Goal: Transaction & Acquisition: Subscribe to service/newsletter

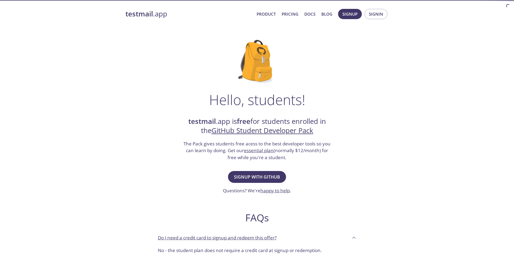
click at [253, 169] on div "Hello, students! testmail .app is free for students enrolled in the GitHub Stud…" at bounding box center [256, 195] width 263 height 329
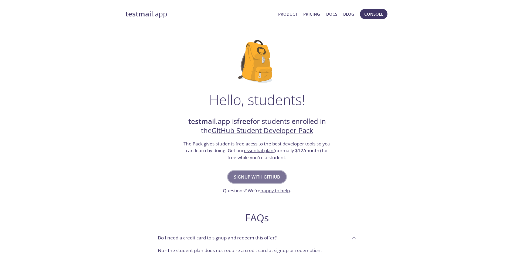
click at [254, 175] on span "Signup with GitHub" at bounding box center [257, 177] width 46 height 8
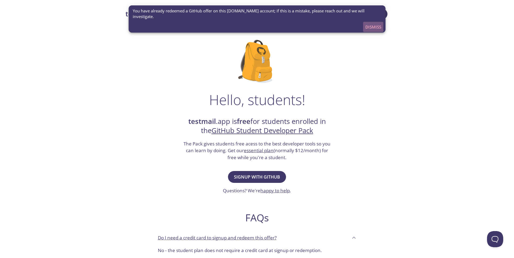
click at [373, 23] on span "Dismiss" at bounding box center [373, 26] width 16 height 7
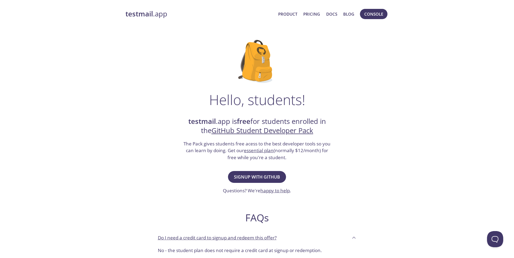
click at [151, 16] on strong "testmail" at bounding box center [139, 13] width 28 height 9
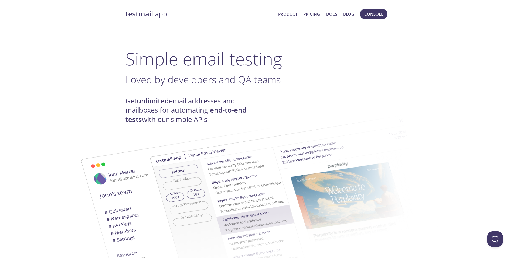
click at [301, 13] on span "Product Pricing Docs Blog" at bounding box center [316, 14] width 82 height 13
click at [295, 14] on link "Product" at bounding box center [287, 14] width 19 height 7
click at [378, 13] on span "Console" at bounding box center [373, 14] width 19 height 7
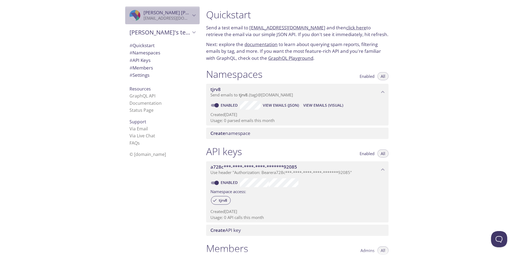
click at [186, 17] on p "[EMAIL_ADDRESS][DOMAIN_NAME]" at bounding box center [167, 18] width 47 height 5
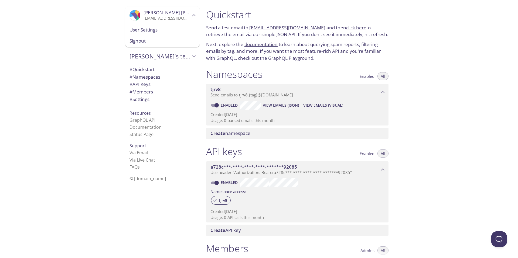
click at [192, 14] on icon "Khalid saifulla" at bounding box center [193, 15] width 7 height 7
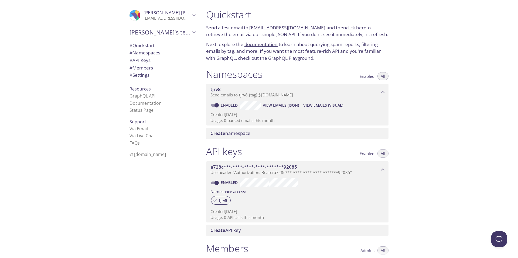
drag, startPoint x: 207, startPoint y: 97, endPoint x: 210, endPoint y: 97, distance: 2.7
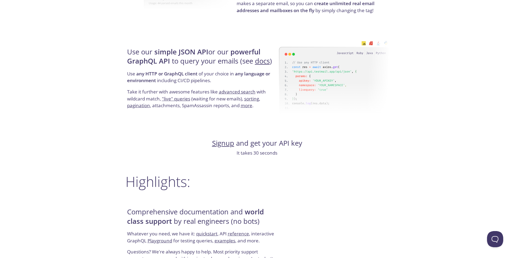
scroll to position [489, 0]
